Goal: Unclear

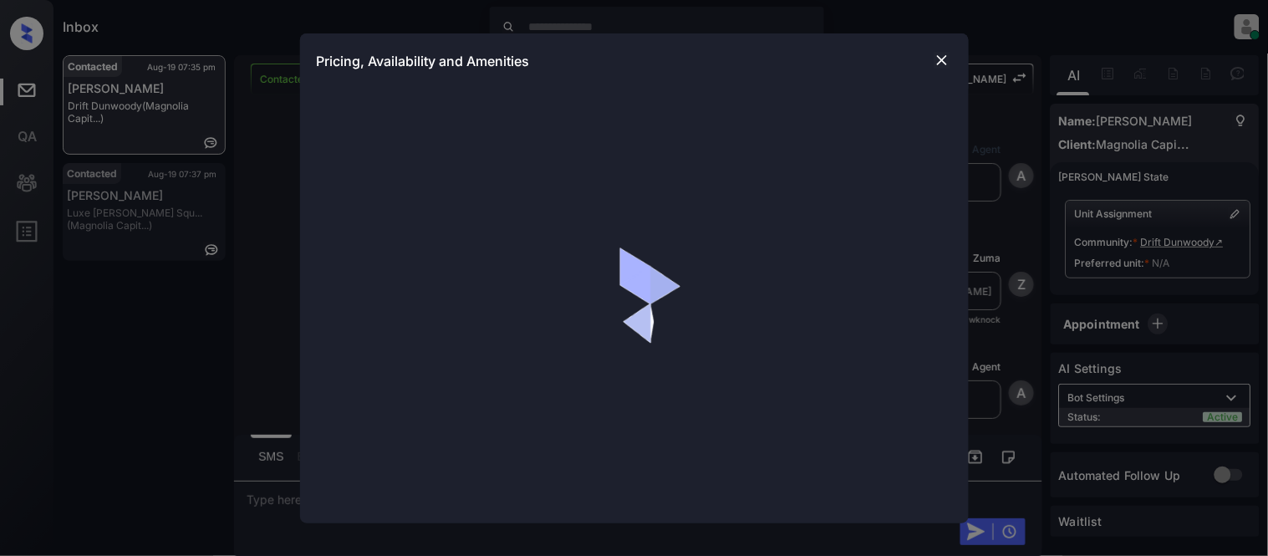
scroll to position [1127, 0]
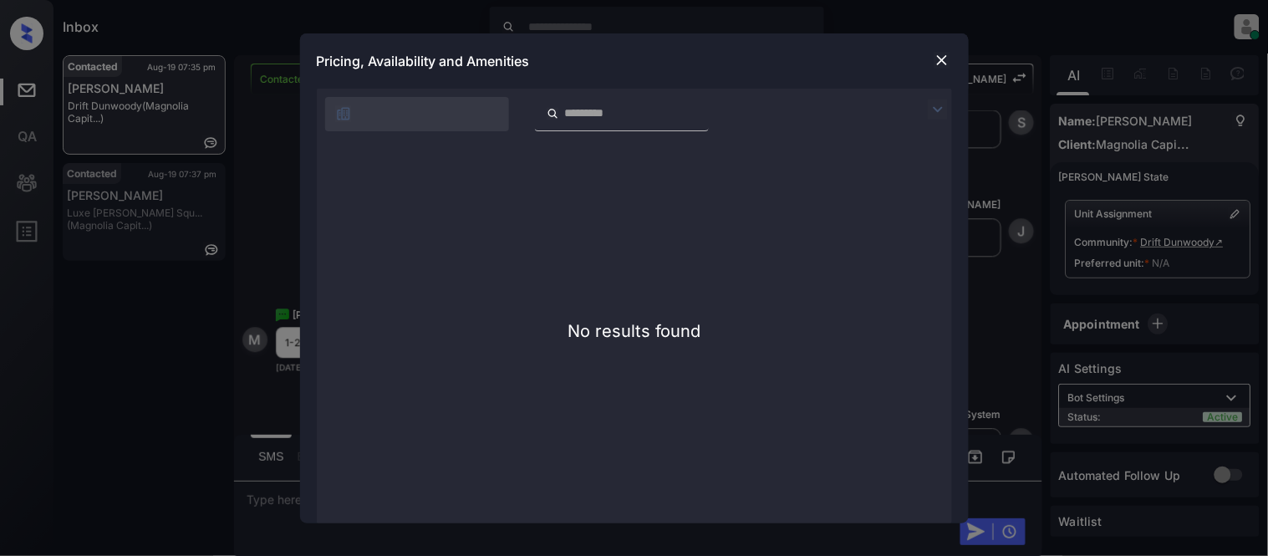
click at [939, 105] on img at bounding box center [938, 110] width 20 height 20
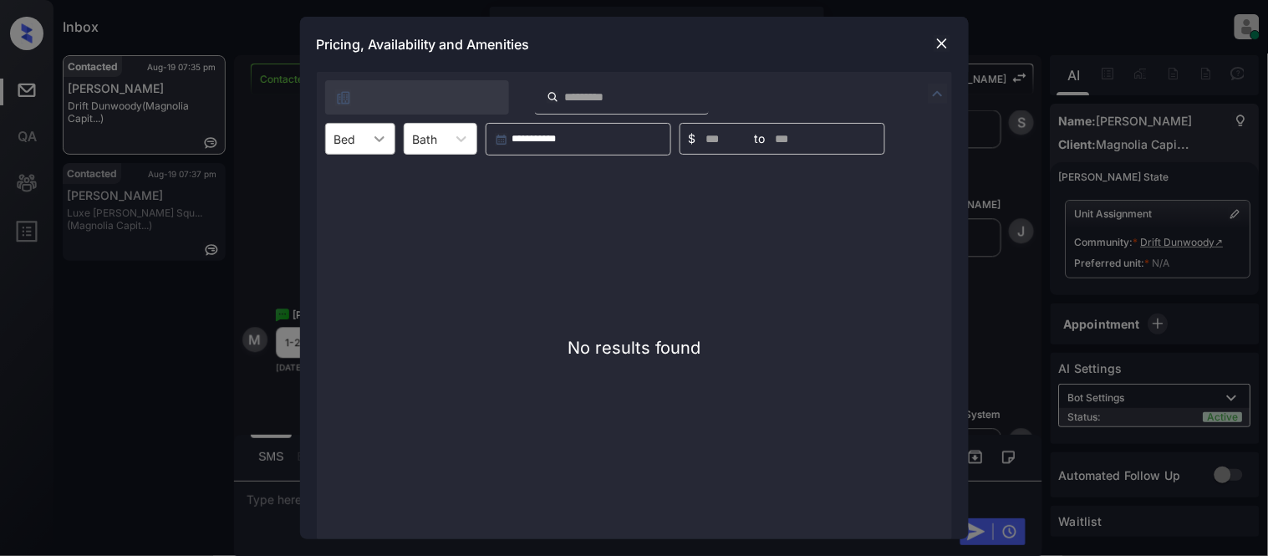
click at [371, 145] on icon at bounding box center [379, 138] width 17 height 17
click at [947, 47] on img at bounding box center [942, 43] width 17 height 17
